Goal: Task Accomplishment & Management: Manage account settings

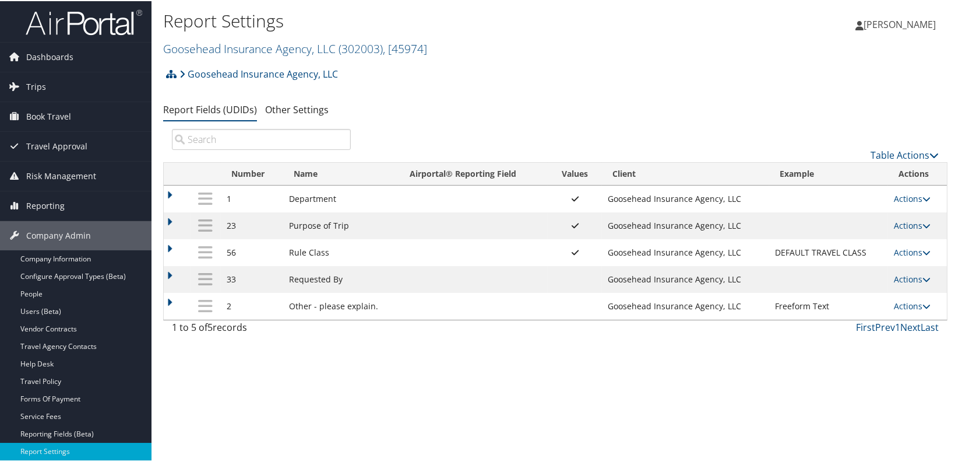
click at [482, 108] on ul "Report Fields (UDIDs) Other Settings" at bounding box center [555, 109] width 785 height 21
click at [905, 199] on link "Actions" at bounding box center [912, 197] width 37 height 11
click at [887, 216] on link "Update Report Field Values" at bounding box center [863, 215] width 126 height 20
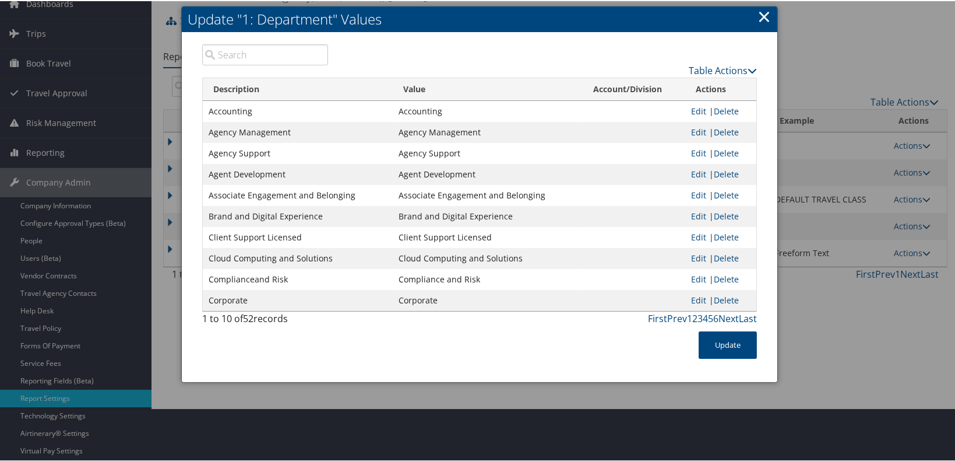
scroll to position [52, 0]
click at [735, 69] on link "Table Actions" at bounding box center [723, 70] width 68 height 13
click at [669, 85] on link "New Record" at bounding box center [677, 88] width 153 height 20
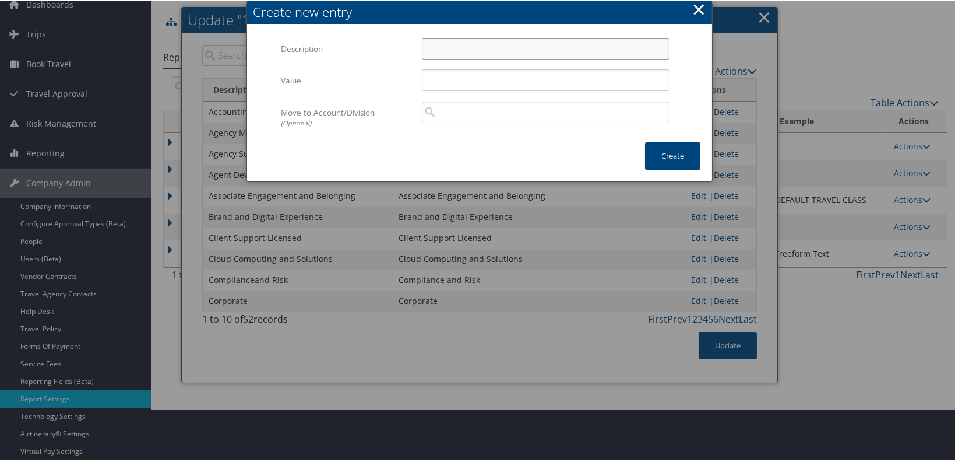
click at [539, 51] on input "Description" at bounding box center [546, 48] width 248 height 22
type input "Client Support Leadership"
click at [686, 160] on button "Create" at bounding box center [672, 154] width 55 height 27
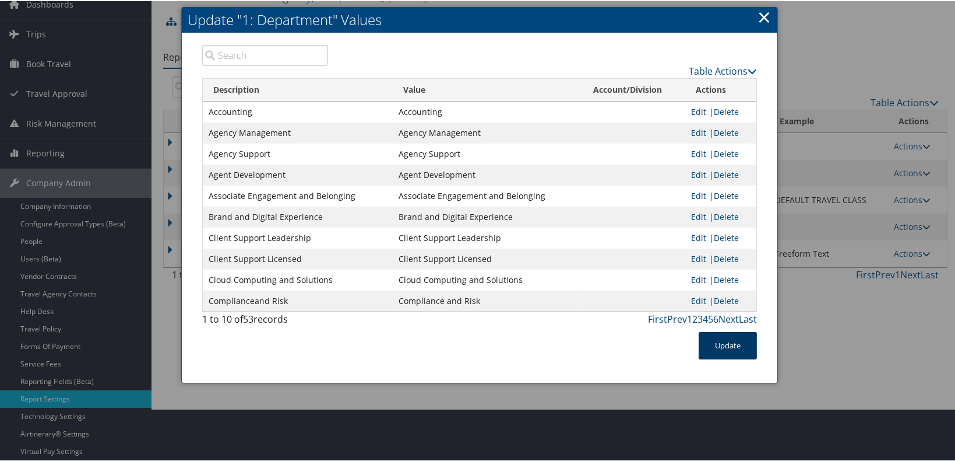
click at [729, 340] on button "Update" at bounding box center [728, 344] width 58 height 27
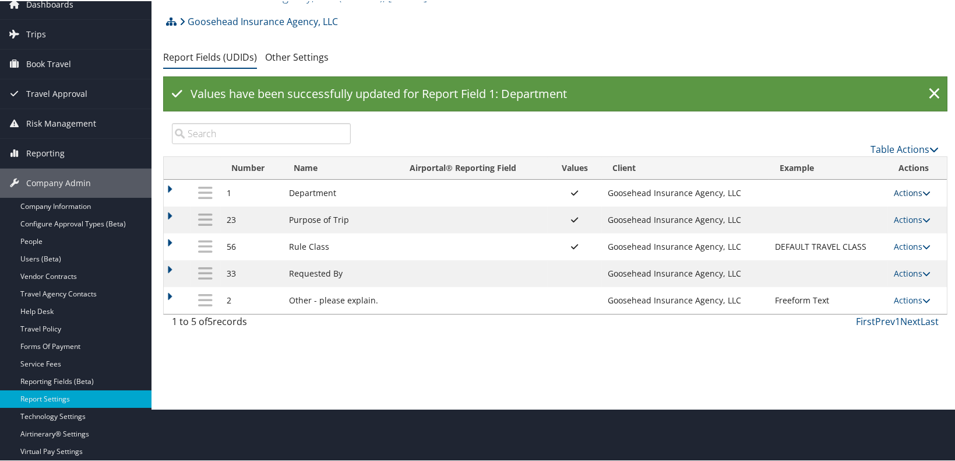
click at [925, 189] on icon at bounding box center [927, 192] width 8 height 8
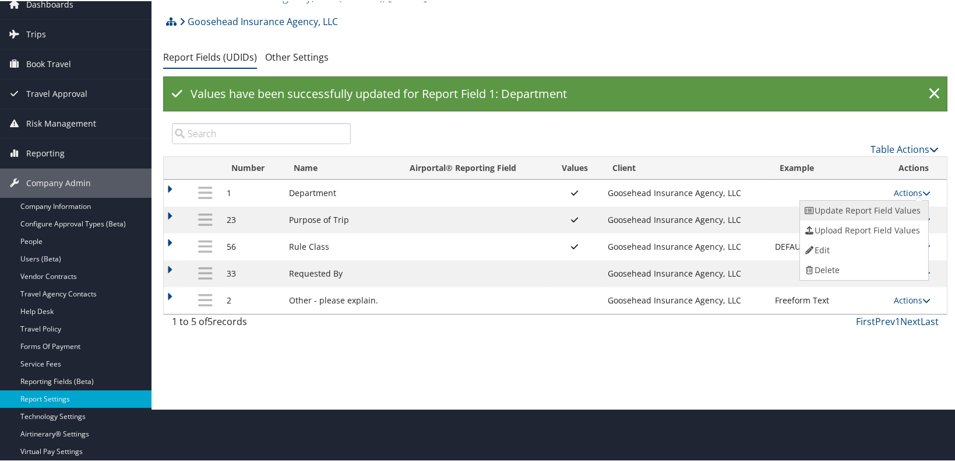
click at [880, 208] on link "Update Report Field Values" at bounding box center [863, 209] width 126 height 20
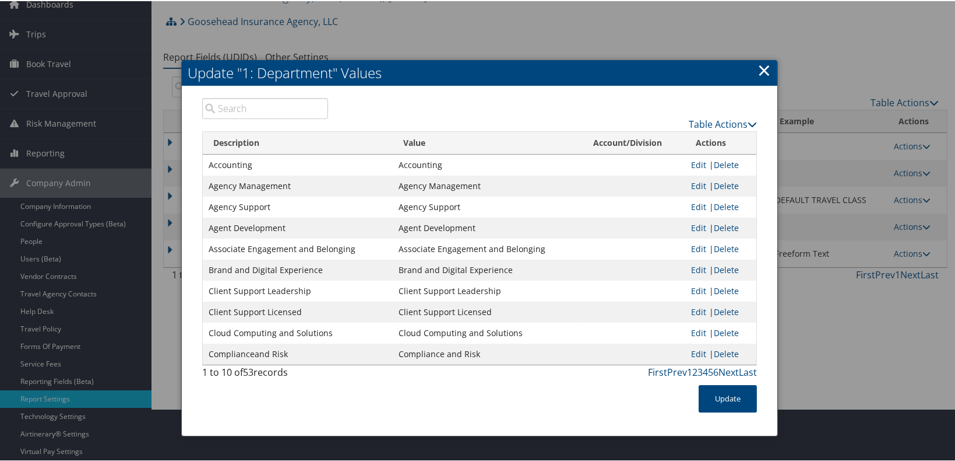
click at [758, 68] on link "×" at bounding box center [764, 68] width 13 height 23
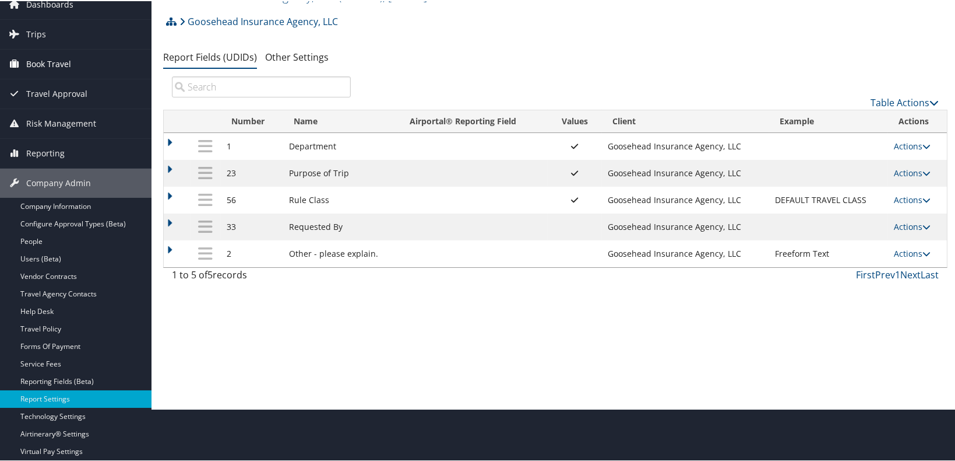
scroll to position [0, 0]
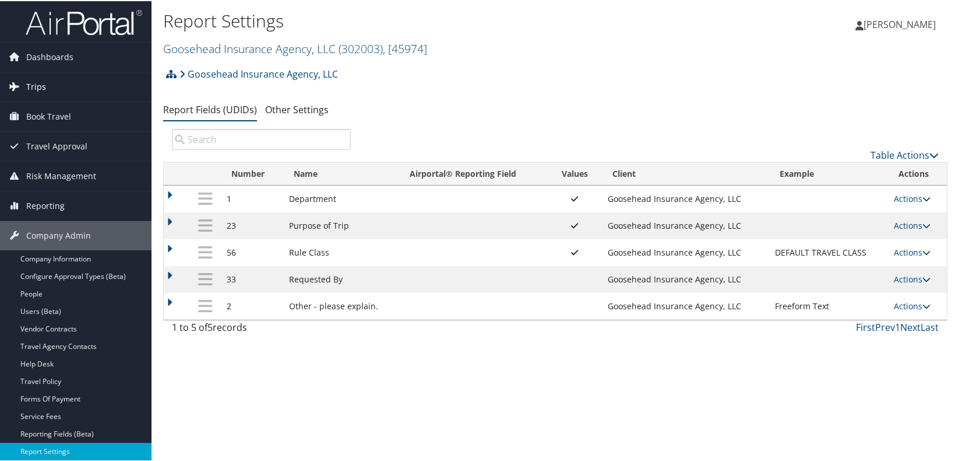
click at [72, 93] on link "Trips" at bounding box center [76, 85] width 152 height 29
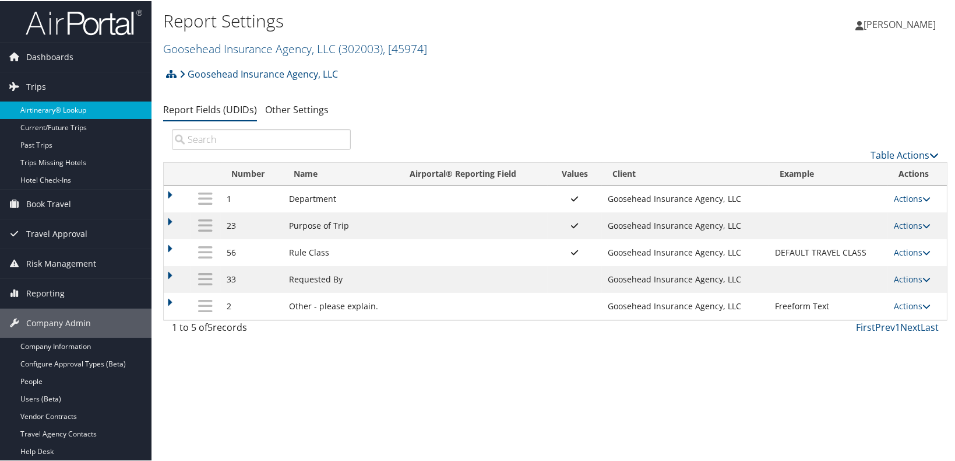
click at [65, 110] on link "Airtinerary® Lookup" at bounding box center [76, 108] width 152 height 17
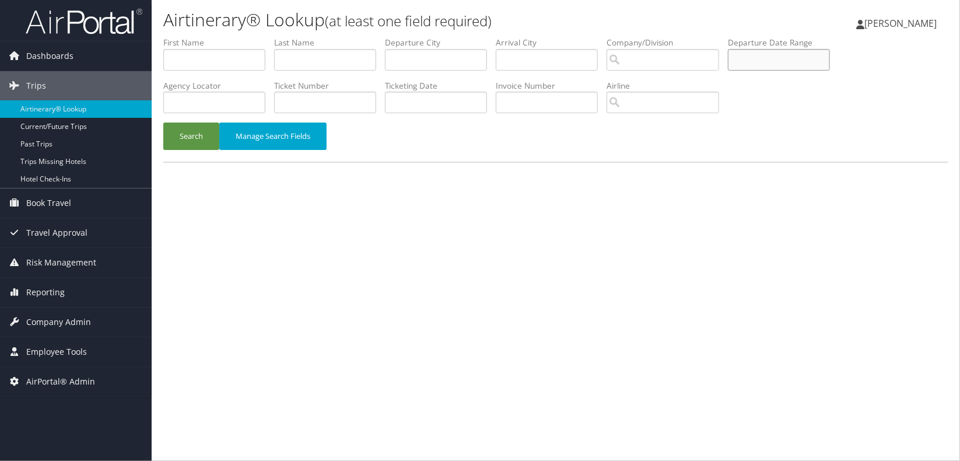
click at [772, 62] on input "text" at bounding box center [779, 60] width 102 height 22
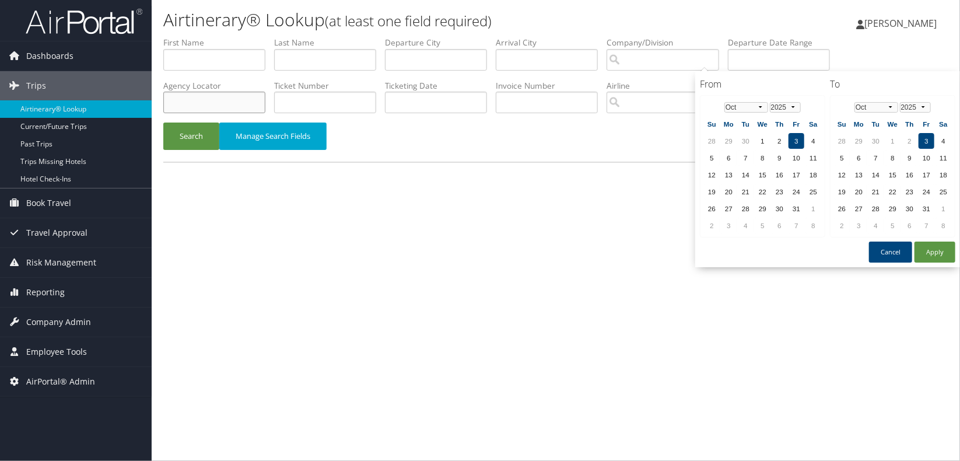
click at [236, 101] on input "text" at bounding box center [214, 103] width 102 height 22
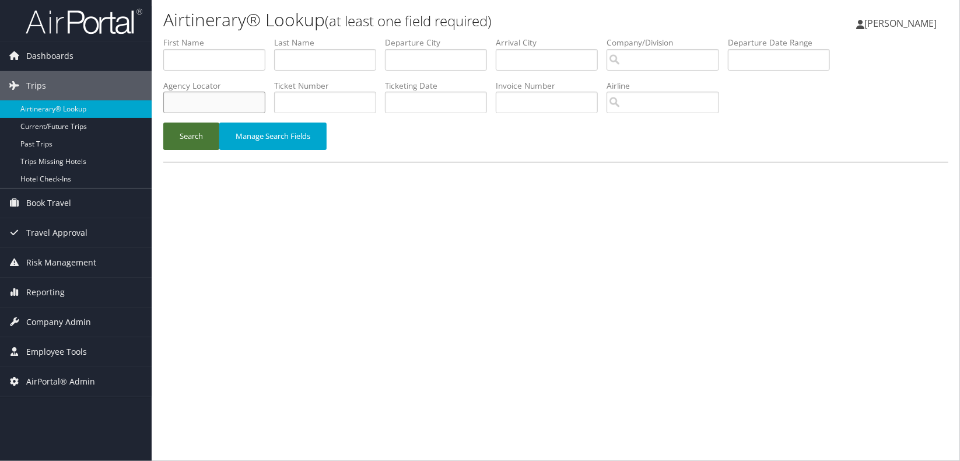
paste input "DK4G8Z"
type input "DK4G8Z"
click at [189, 133] on button "Search" at bounding box center [191, 135] width 56 height 27
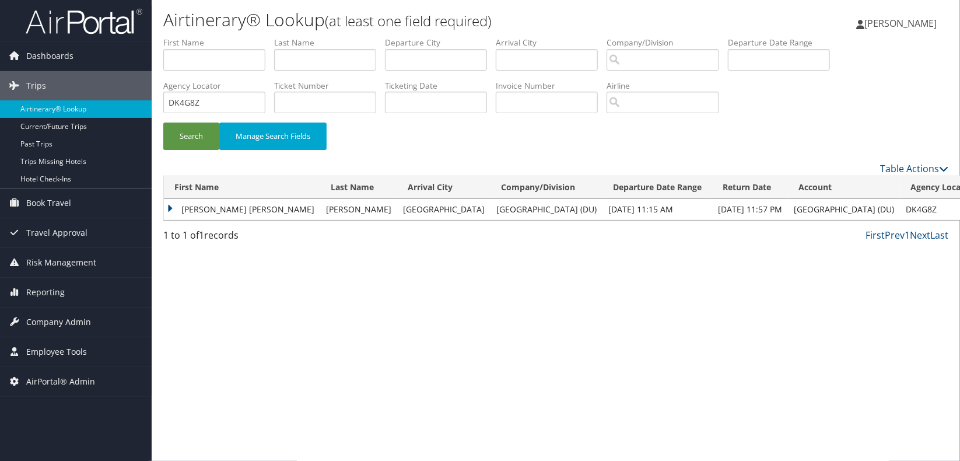
click at [171, 207] on td "DIANE ELIZABETH" at bounding box center [242, 209] width 156 height 21
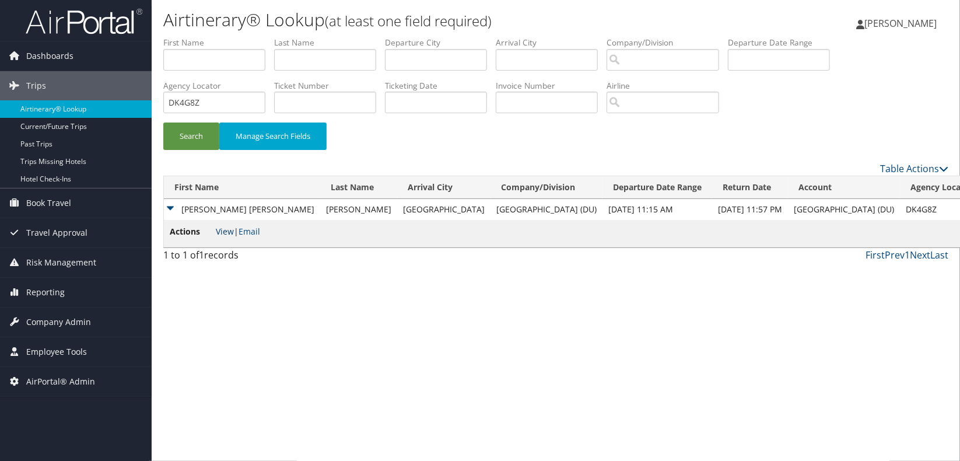
click at [224, 233] on link "View" at bounding box center [225, 231] width 18 height 11
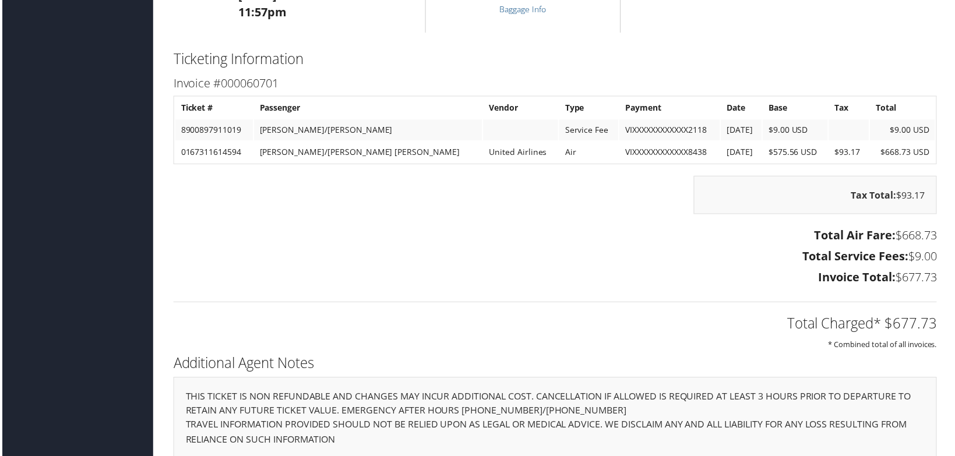
scroll to position [1376, 0]
